Goal: Task Accomplishment & Management: Use online tool/utility

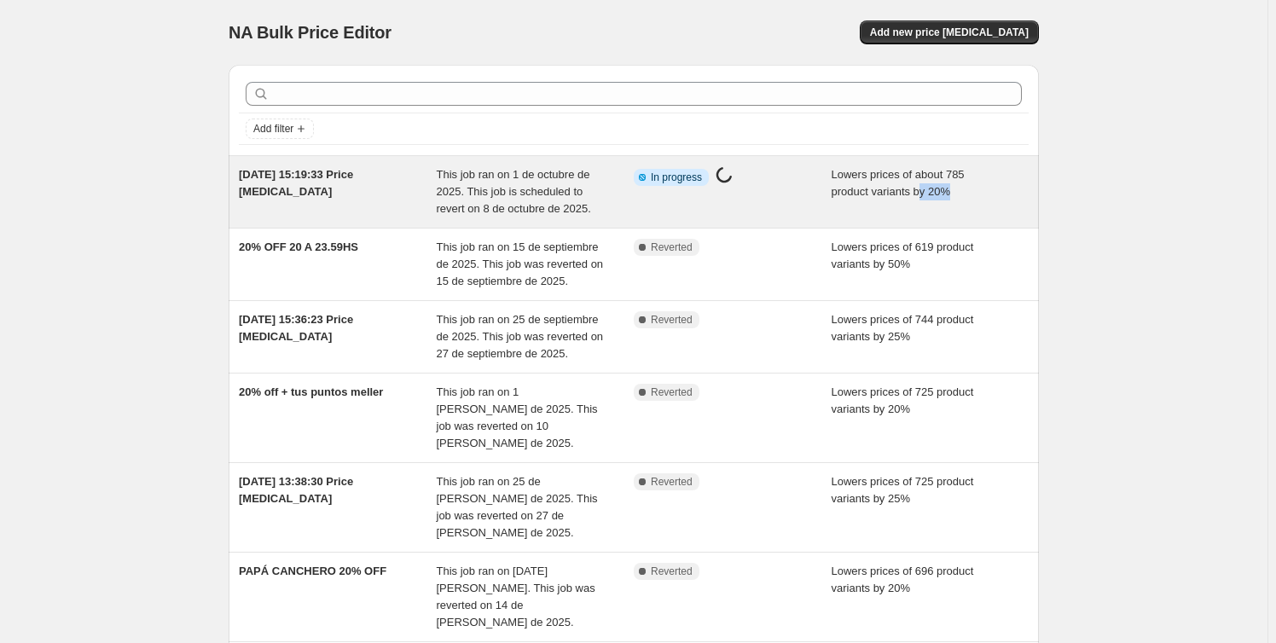
drag, startPoint x: 926, startPoint y: 194, endPoint x: 955, endPoint y: 194, distance: 28.2
click at [955, 194] on div "Lowers prices of about 785 product variants by 20%" at bounding box center [931, 191] width 198 height 51
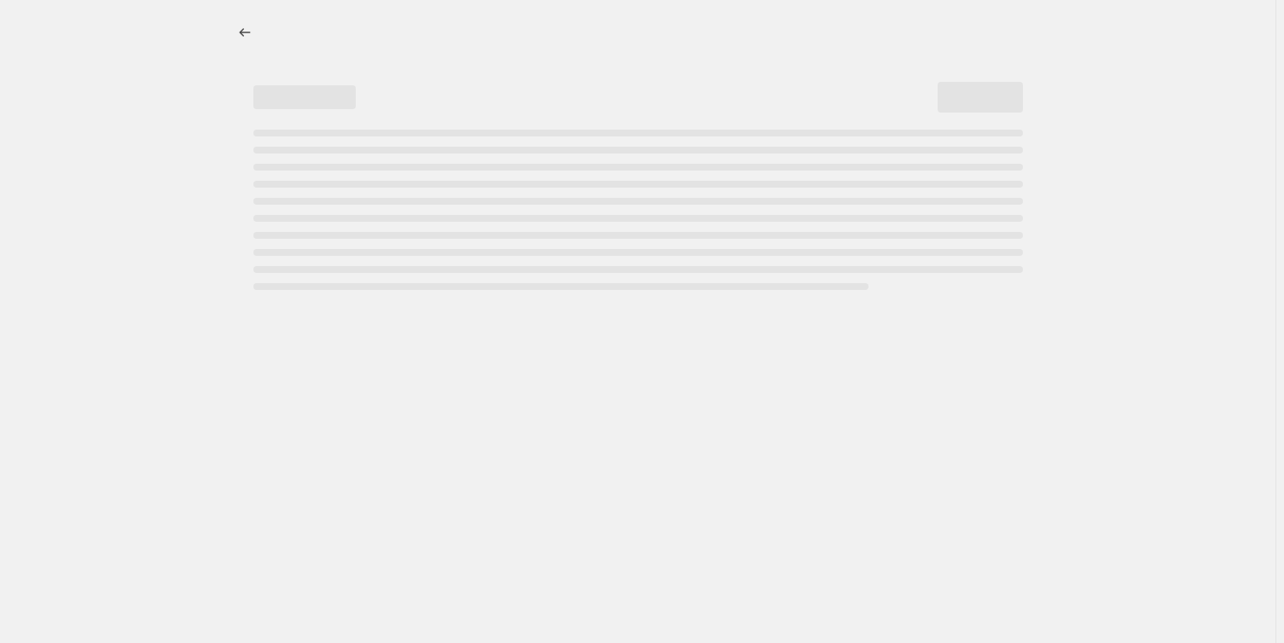
select select "percentage"
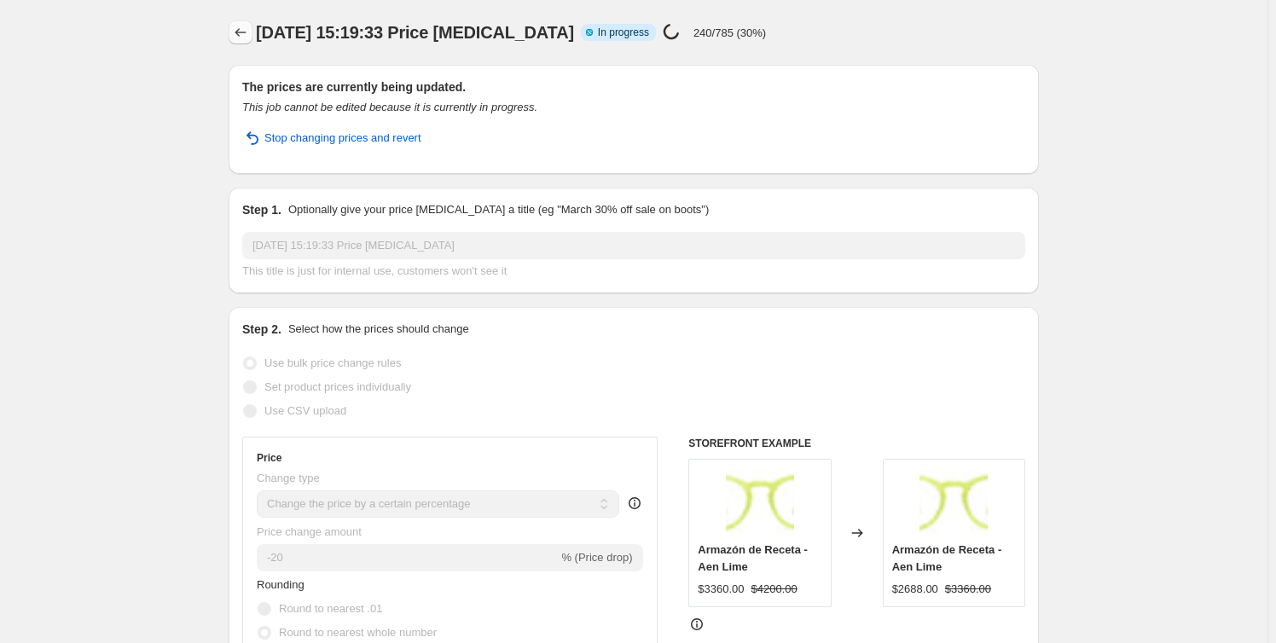
click at [244, 32] on icon "Price change jobs" at bounding box center [240, 32] width 17 height 17
